Goal: Transaction & Acquisition: Purchase product/service

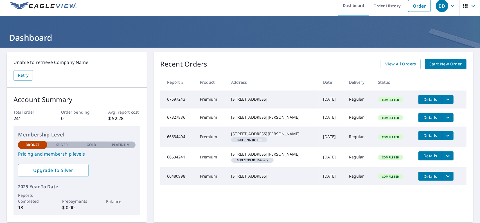
scroll to position [7, 0]
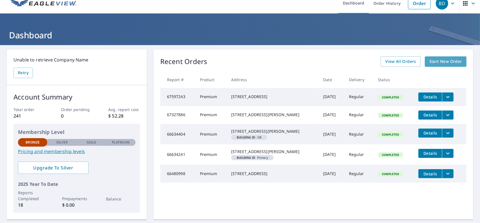
click at [435, 63] on span "Start New Order" at bounding box center [446, 61] width 33 height 7
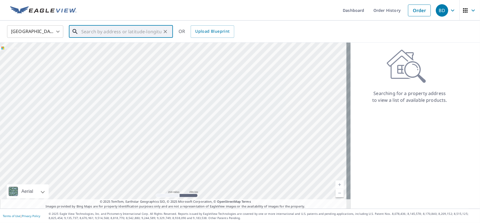
click at [91, 32] on input "text" at bounding box center [121, 32] width 80 height 16
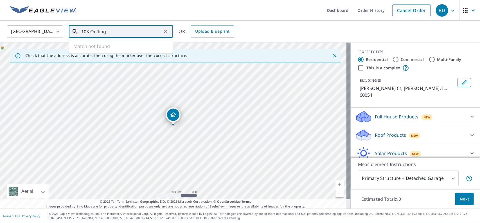
drag, startPoint x: 112, startPoint y: 32, endPoint x: 115, endPoint y: 32, distance: 3.1
click at [113, 32] on input "103 Oefling" at bounding box center [121, 32] width 80 height 16
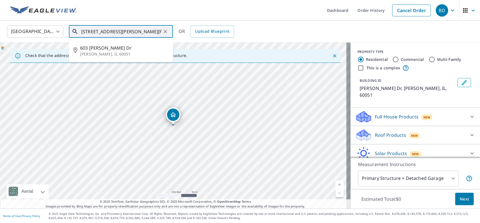
click at [159, 32] on input "[STREET_ADDRESS][PERSON_NAME][PERSON_NAME]" at bounding box center [121, 32] width 80 height 16
click at [235, 80] on div "[PERSON_NAME] [PERSON_NAME], IL 60051" at bounding box center [175, 125] width 351 height 166
click at [151, 32] on input "[STREET_ADDRESS][PERSON_NAME][PERSON_NAME]" at bounding box center [121, 32] width 80 height 16
click at [194, 48] on div "Check that the address is accurate, then drag the marker over the correct struc…" at bounding box center [175, 56] width 351 height 16
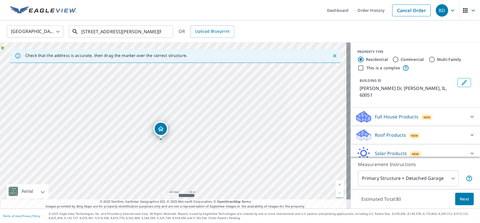
drag, startPoint x: 90, startPoint y: 31, endPoint x: 45, endPoint y: 27, distance: 44.6
click at [45, 27] on div "United States [GEOGRAPHIC_DATA] ​ 103 [PERSON_NAME] Drive [PERSON_NAME] ​ OR Up…" at bounding box center [238, 31] width 471 height 13
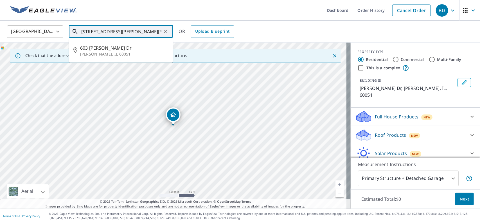
type input "[STREET_ADDRESS][PERSON_NAME][PERSON_NAME]"
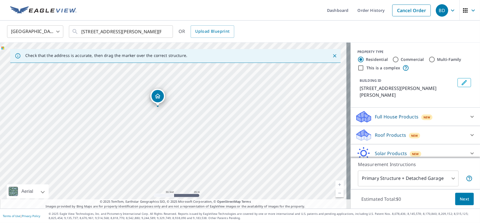
click at [398, 128] on div "Roof Products New" at bounding box center [410, 134] width 110 height 13
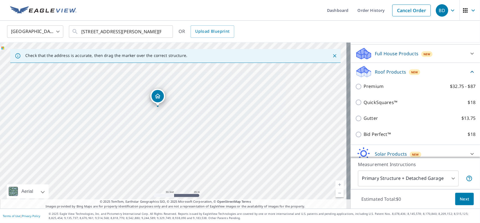
scroll to position [63, 0]
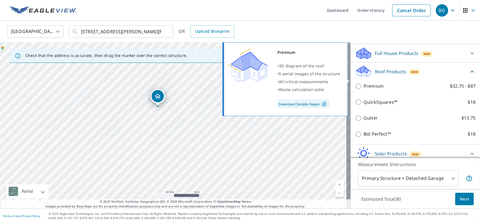
click at [390, 82] on label "Premium $32.75 - $87" at bounding box center [420, 85] width 112 height 7
click at [364, 83] on input "Premium $32.75 - $87" at bounding box center [359, 86] width 8 height 7
checkbox input "true"
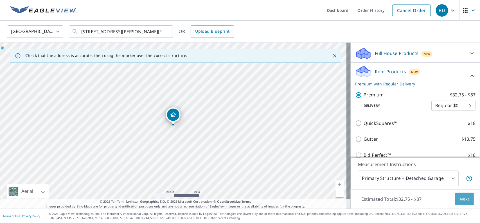
click at [460, 199] on span "Next" at bounding box center [465, 198] width 10 height 7
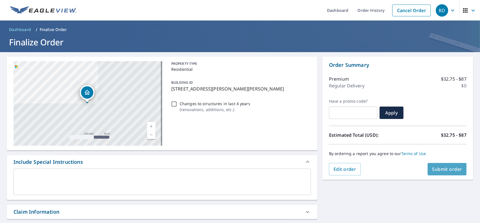
click at [439, 171] on span "Submit order" at bounding box center [448, 169] width 30 height 6
